Goal: Obtain resource: Download file/media

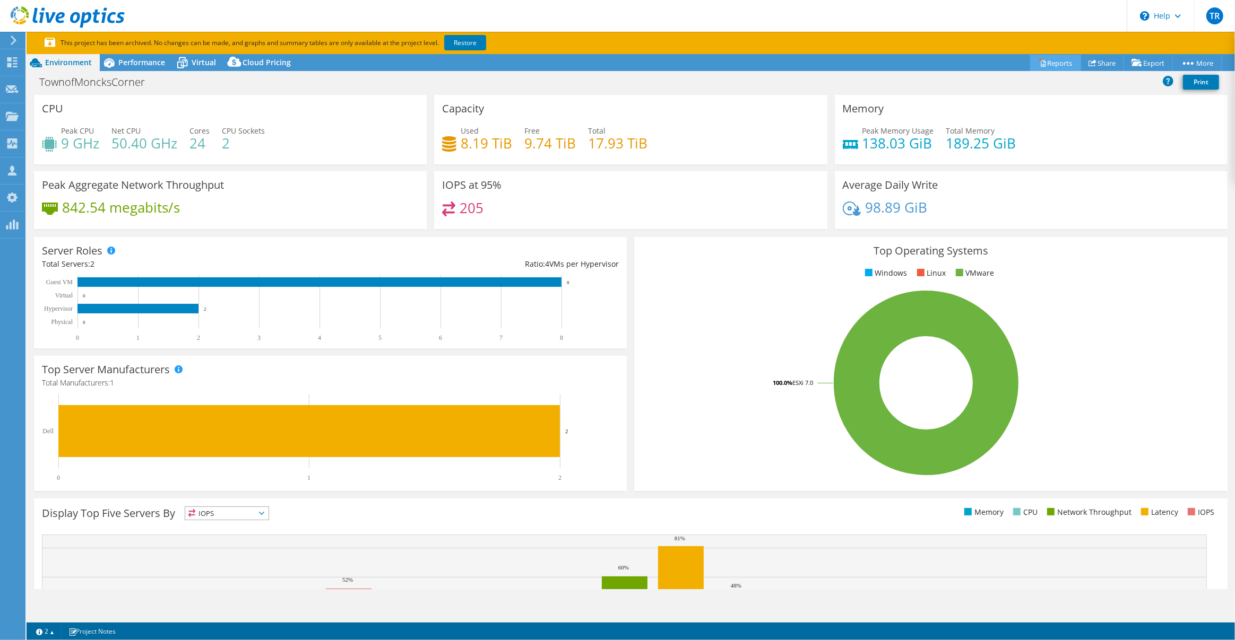
click at [1051, 63] on link "Reports" at bounding box center [1055, 63] width 51 height 16
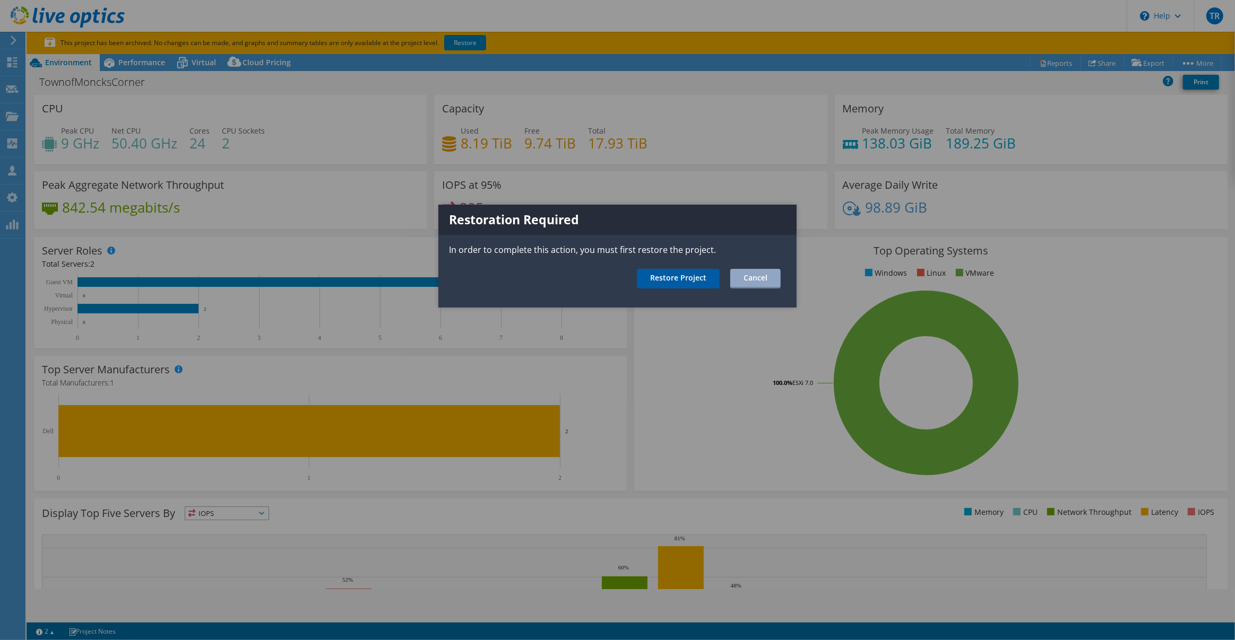
click at [675, 280] on link "Restore Project" at bounding box center [678, 279] width 83 height 20
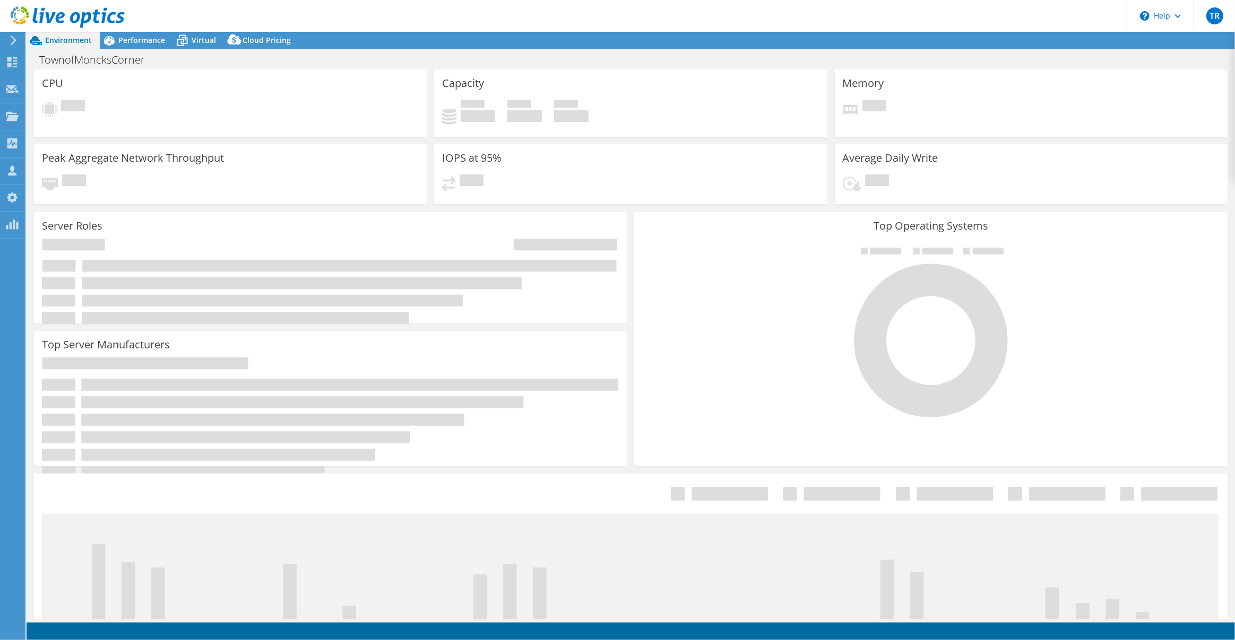
select select "USD"
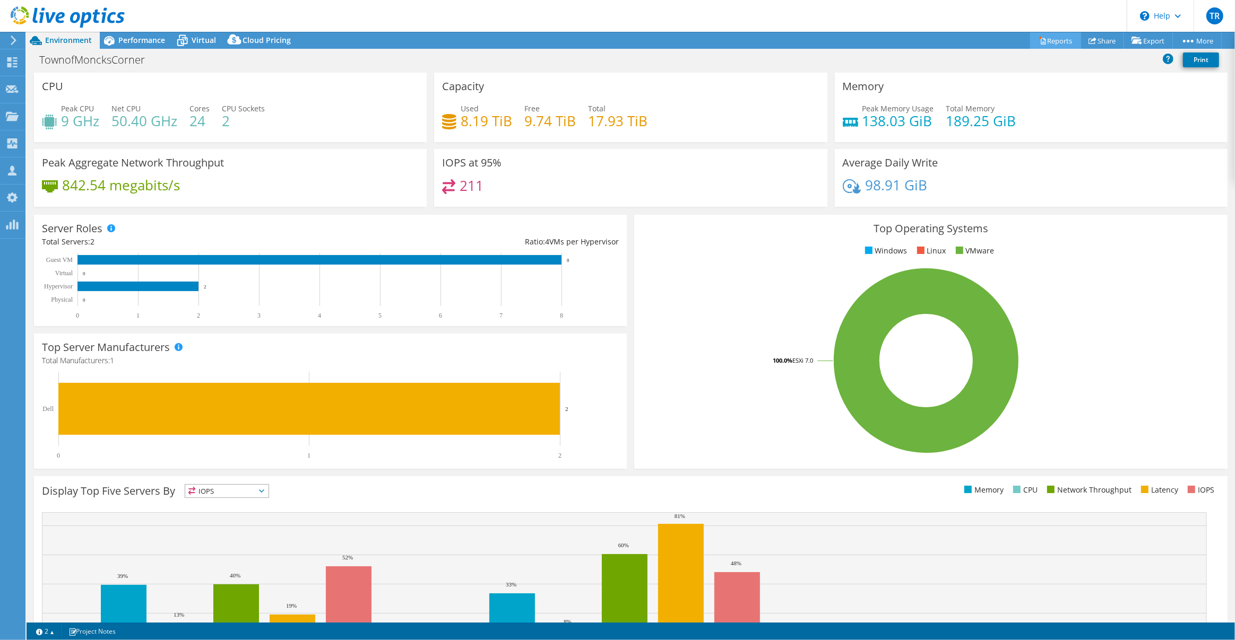
click at [1059, 43] on link "Reports" at bounding box center [1055, 40] width 51 height 16
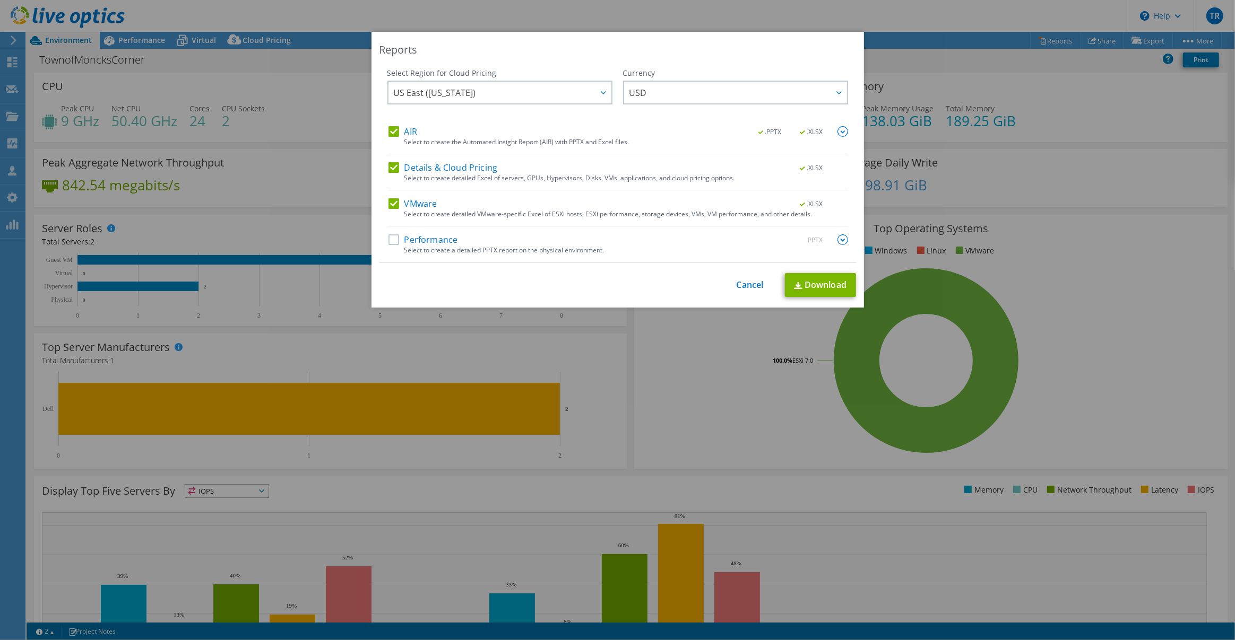
click at [401, 242] on label "Performance" at bounding box center [423, 240] width 70 height 11
click at [0, 0] on input "Performance" at bounding box center [0, 0] width 0 height 0
click at [846, 285] on link "Download" at bounding box center [820, 285] width 71 height 24
click at [745, 284] on link "Cancel" at bounding box center [749, 285] width 27 height 10
